Goal: Task Accomplishment & Management: Use online tool/utility

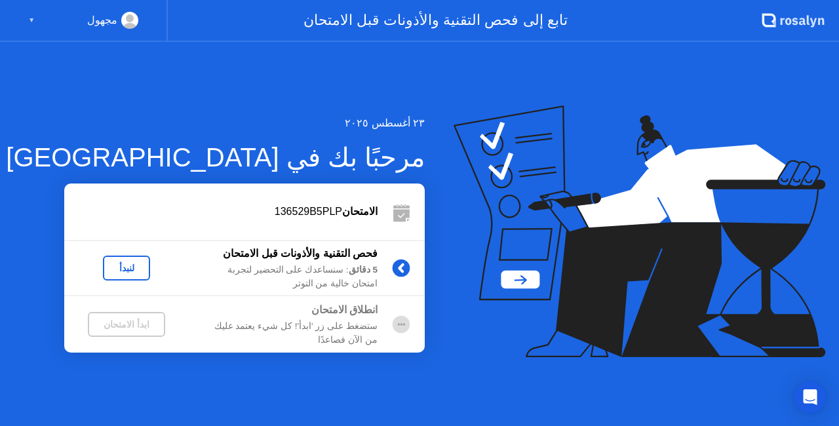
click at [30, 16] on div "▼" at bounding box center [31, 20] width 7 height 17
click at [124, 19] on rect at bounding box center [130, 23] width 22 height 19
click at [124, 20] on rect at bounding box center [130, 23] width 22 height 19
click at [34, 18] on div "▼" at bounding box center [31, 20] width 7 height 17
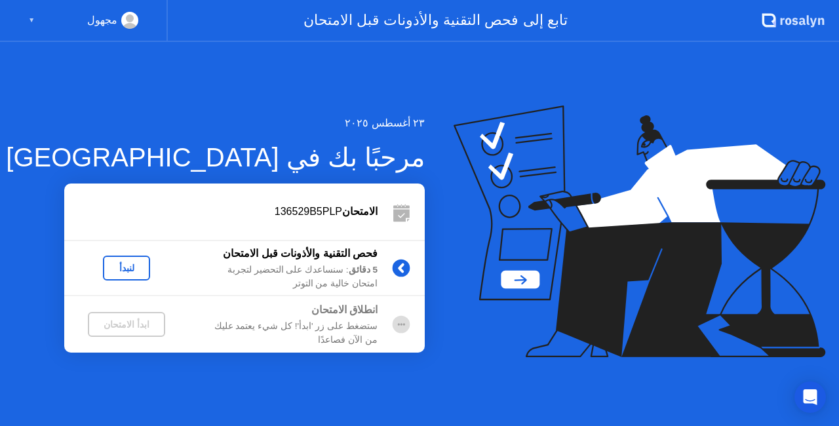
click at [34, 18] on div "▼" at bounding box center [31, 20] width 7 height 17
click at [31, 18] on div "▼" at bounding box center [31, 20] width 7 height 17
click at [461, 24] on div "تابع إلى فحص التقنية والأذونات قبل الامتحان" at bounding box center [465, 21] width 594 height 42
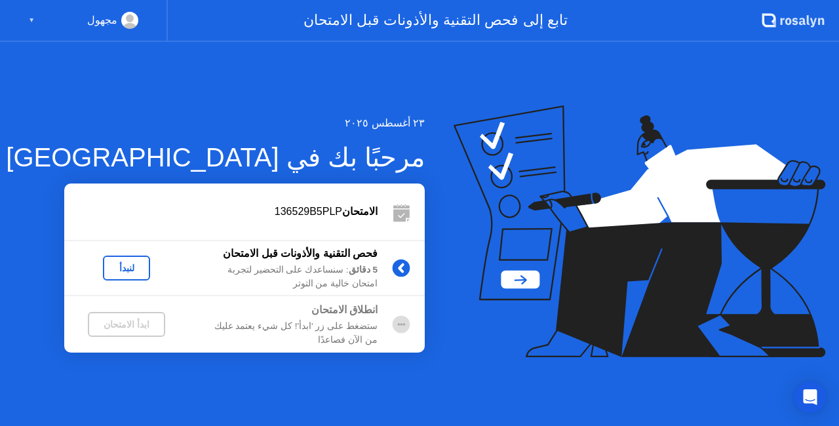
drag, startPoint x: 459, startPoint y: 26, endPoint x: 451, endPoint y: 38, distance: 14.2
click at [457, 28] on div "تابع إلى فحص التقنية والأذونات قبل الامتحان" at bounding box center [465, 21] width 594 height 42
drag, startPoint x: 438, startPoint y: 73, endPoint x: 450, endPoint y: 90, distance: 20.2
click at [437, 77] on div "[DATE] مرحبًا بك في [PERSON_NAME] 136529B5PLP فحص التقنية والأذونات قبل الامتحا…" at bounding box center [419, 234] width 839 height 384
drag, startPoint x: 479, startPoint y: 132, endPoint x: 515, endPoint y: 175, distance: 55.8
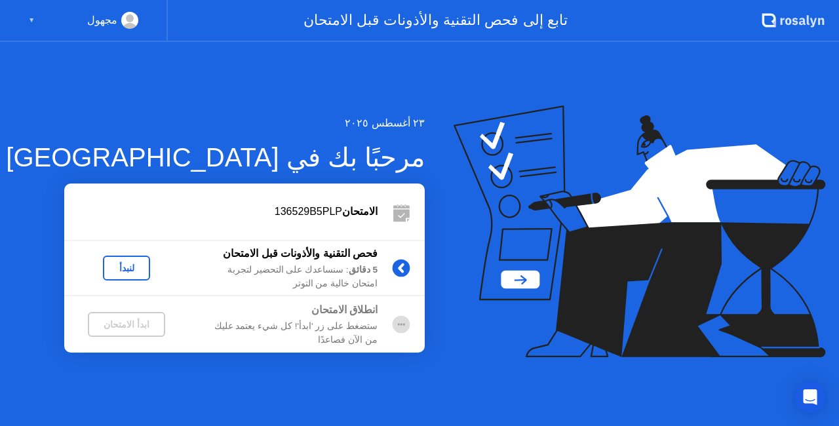
click at [482, 140] on icon at bounding box center [640, 232] width 372 height 252
drag, startPoint x: 526, startPoint y: 191, endPoint x: 537, endPoint y: 207, distance: 19.8
click at [528, 195] on icon at bounding box center [640, 232] width 372 height 252
click at [822, 392] on div "Open Intercom Messenger" at bounding box center [810, 397] width 35 height 35
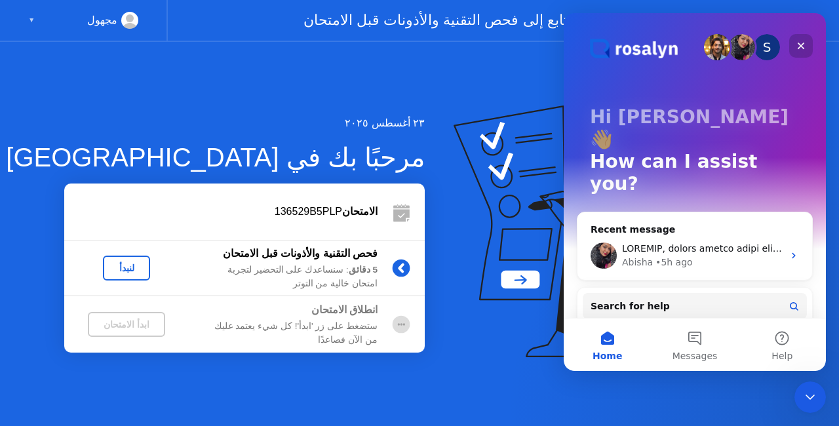
click at [798, 35] on div "Close" at bounding box center [801, 46] width 24 height 24
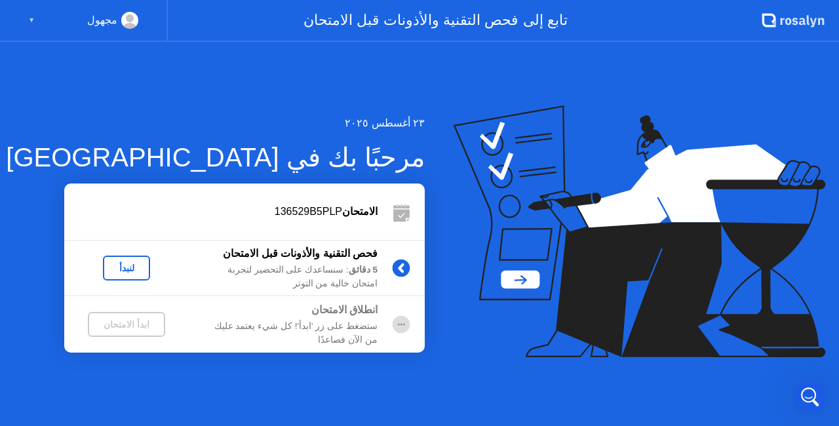
click at [113, 270] on div "لنبدأ" at bounding box center [126, 268] width 37 height 10
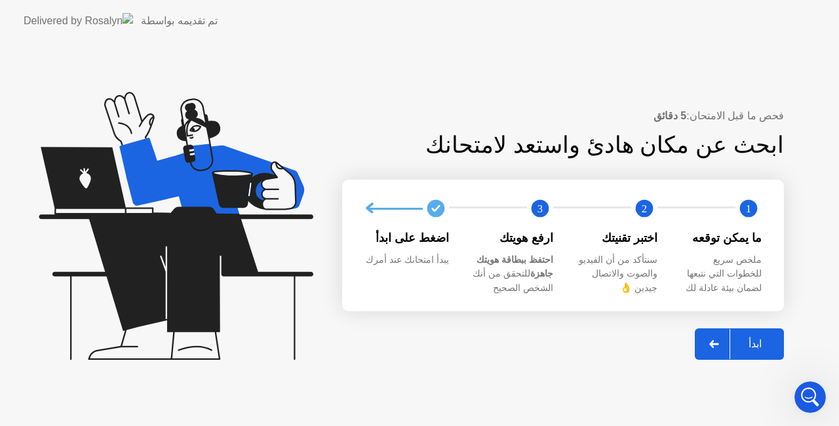
click at [753, 340] on div "ابدأ" at bounding box center [755, 344] width 50 height 12
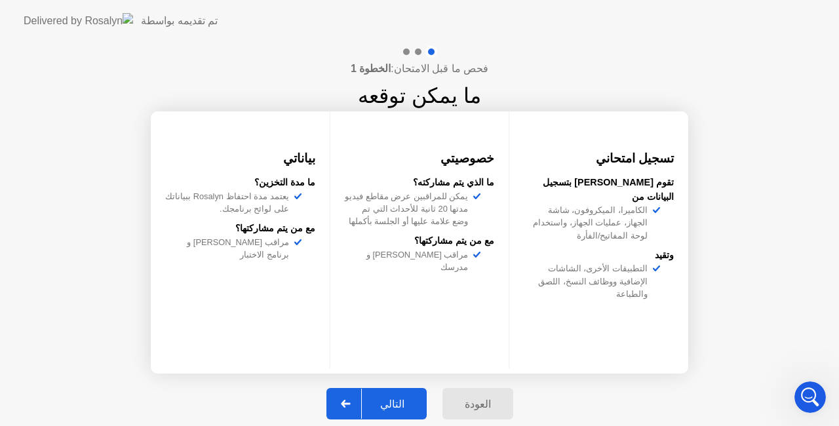
click at [397, 398] on div "التالي" at bounding box center [392, 404] width 61 height 12
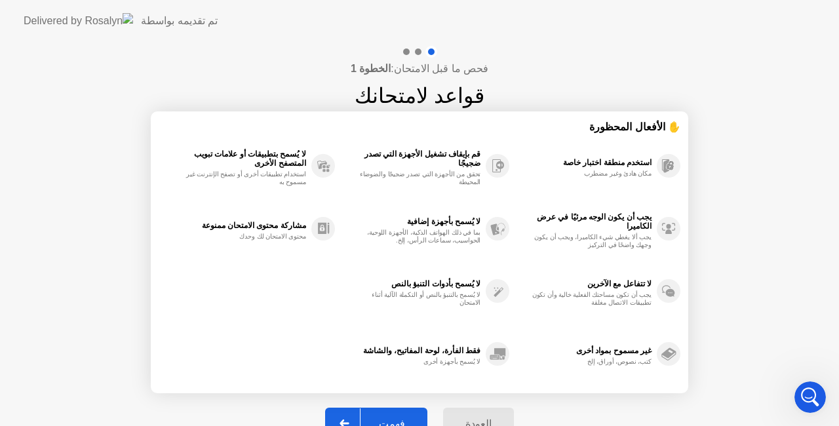
click at [410, 408] on button "فهمت" at bounding box center [376, 423] width 102 height 31
select select "**********"
select select "*******"
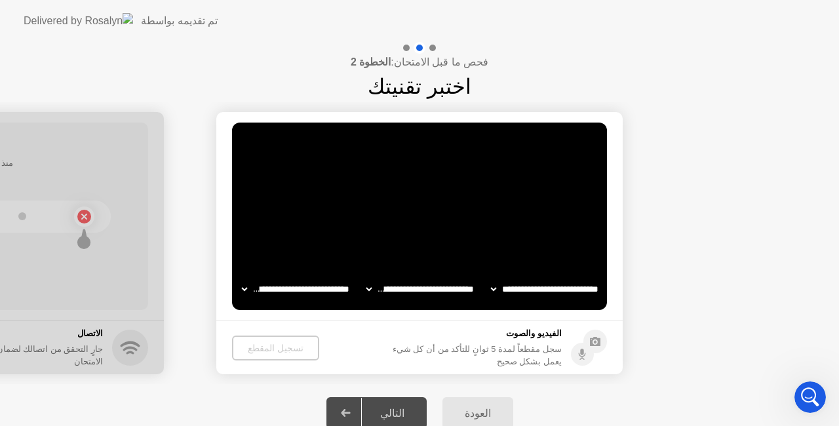
drag, startPoint x: 149, startPoint y: 20, endPoint x: 93, endPoint y: 340, distance: 324.8
click at [93, 340] on app-layout-with-logo "**********" at bounding box center [419, 221] width 839 height 442
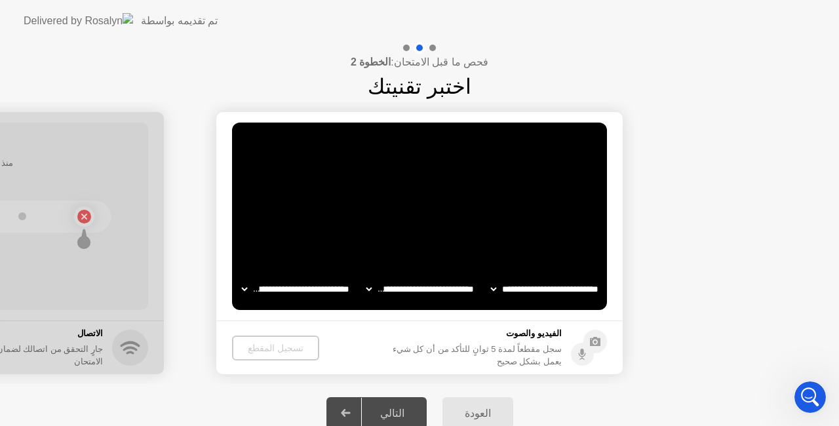
click at [169, 69] on div "فحص ما قبل الامتحان: الخطوة 2 اختبر تقنيتك" at bounding box center [419, 72] width 839 height 60
click at [154, 49] on div "فحص ما قبل الامتحان: الخطوة 2 اختبر تقنيتك" at bounding box center [419, 72] width 839 height 60
